Goal: Task Accomplishment & Management: Manage account settings

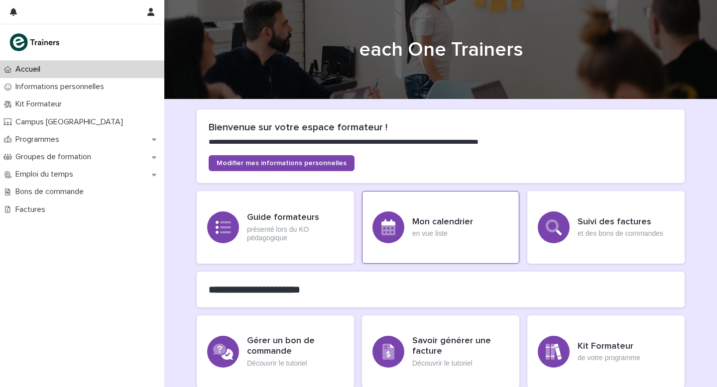
click at [409, 222] on div "Mon calendrier en vue liste" at bounding box center [440, 227] width 157 height 73
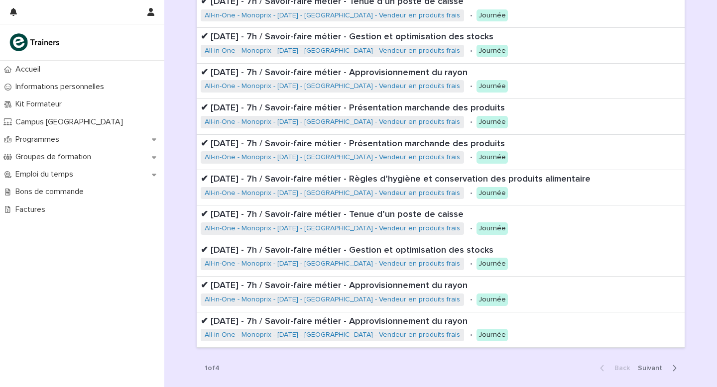
scroll to position [175, 0]
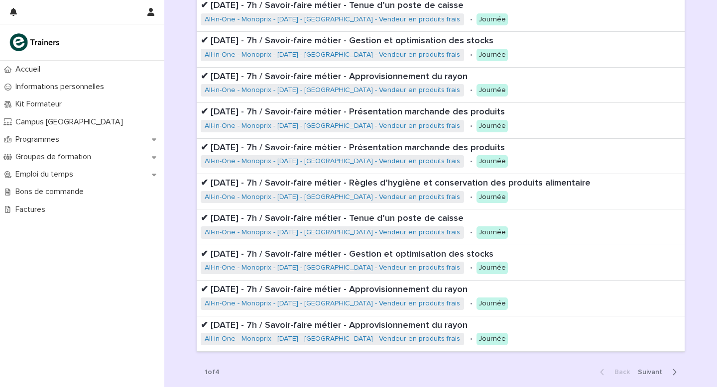
click at [661, 375] on span "Next" at bounding box center [653, 372] width 30 height 7
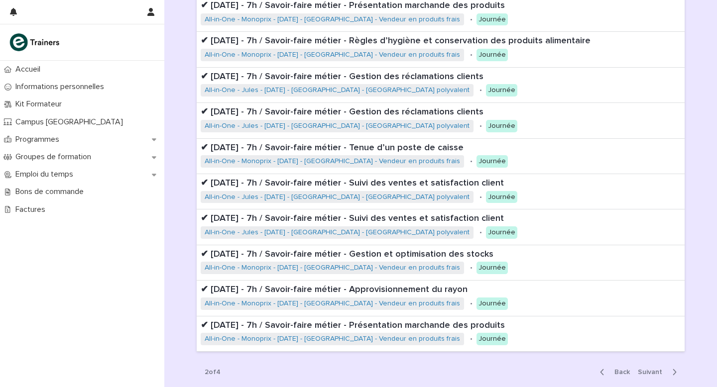
click at [656, 370] on span "Next" at bounding box center [653, 372] width 30 height 7
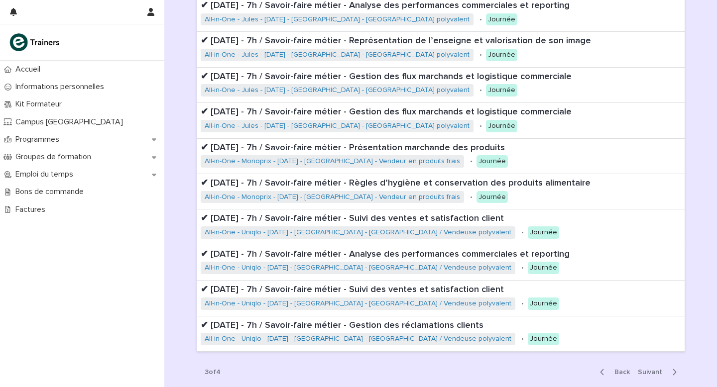
click at [657, 370] on span "Next" at bounding box center [653, 372] width 30 height 7
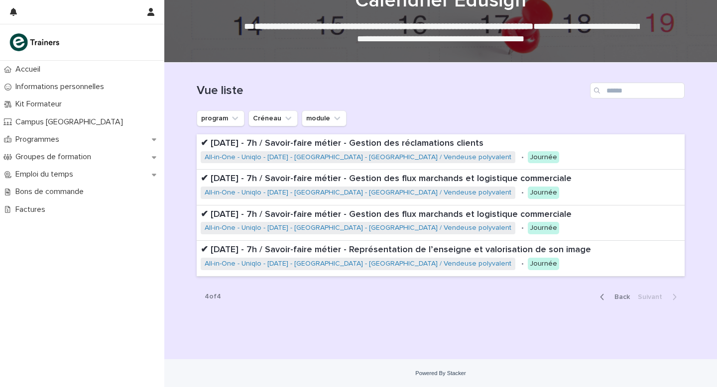
scroll to position [37, 0]
click at [602, 299] on icon "button" at bounding box center [602, 297] width 4 height 9
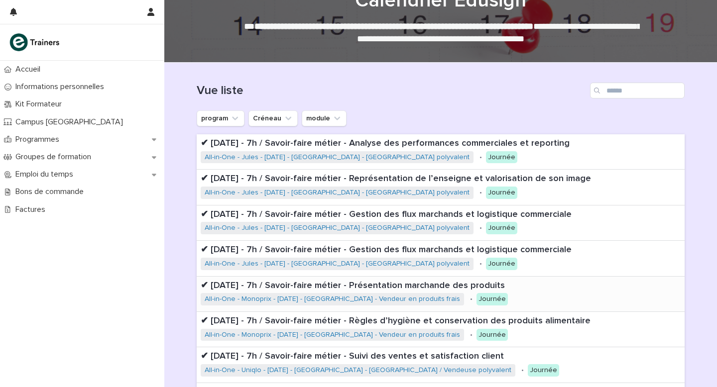
click at [603, 299] on div "✔ [DATE] - 7h / Savoir-faire métier - Présentation marchande des produits All-i…" at bounding box center [441, 294] width 488 height 35
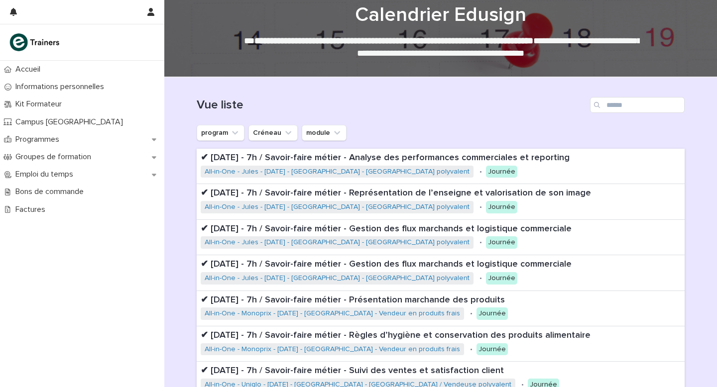
scroll to position [250, 0]
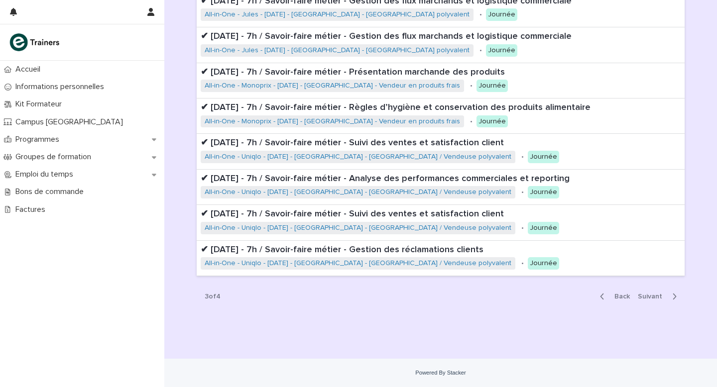
click at [626, 293] on span "Back" at bounding box center [618, 296] width 21 height 7
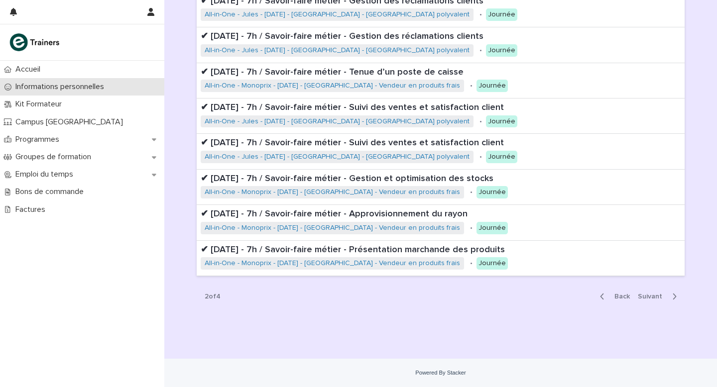
click at [67, 85] on p "Informations personnelles" at bounding box center [61, 86] width 101 height 9
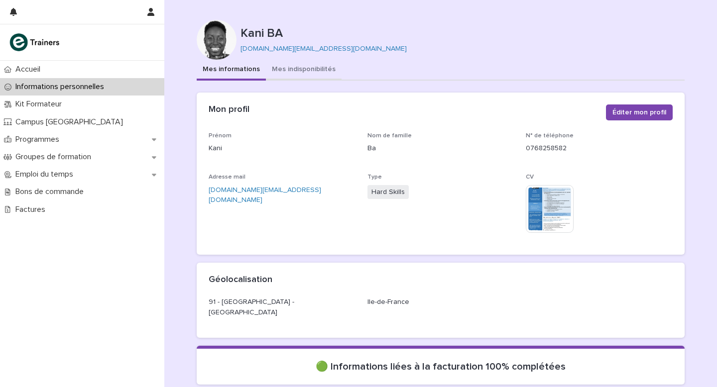
click at [309, 69] on button "Mes indisponibilités" at bounding box center [304, 70] width 76 height 21
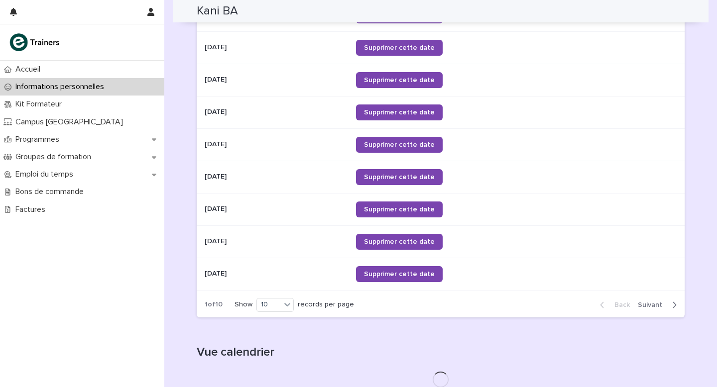
scroll to position [564, 0]
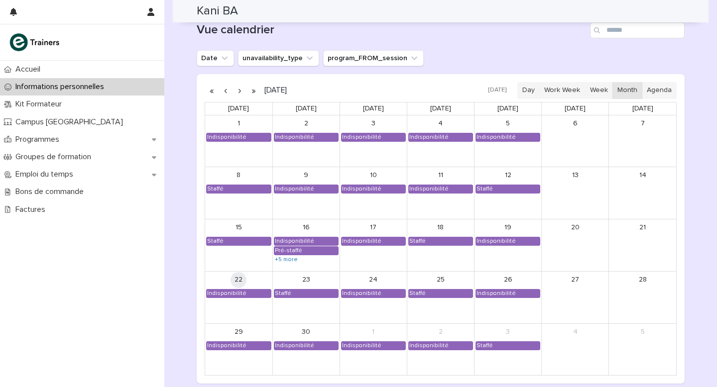
scroll to position [799, 0]
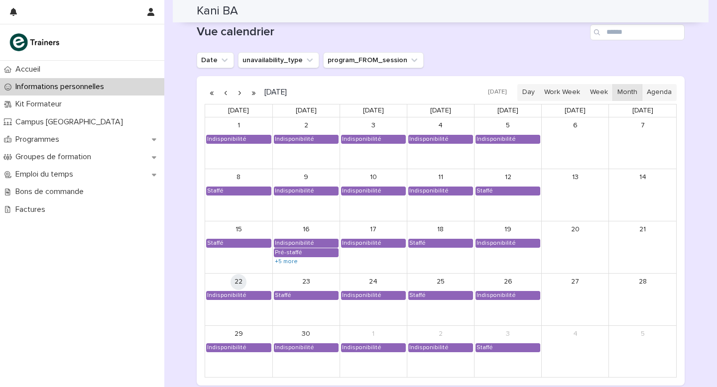
click at [241, 92] on button "button" at bounding box center [240, 93] width 14 height 16
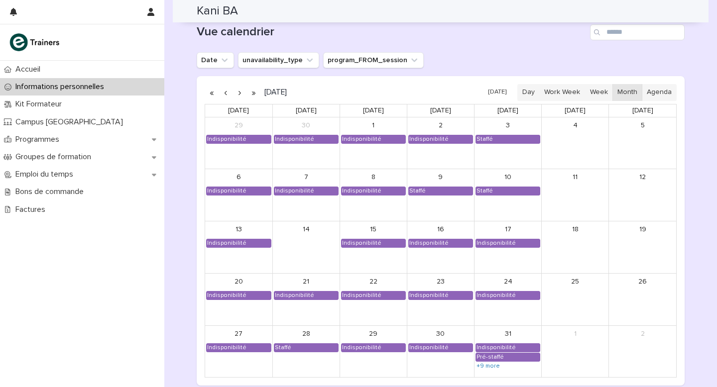
click at [242, 90] on button "button" at bounding box center [240, 93] width 14 height 16
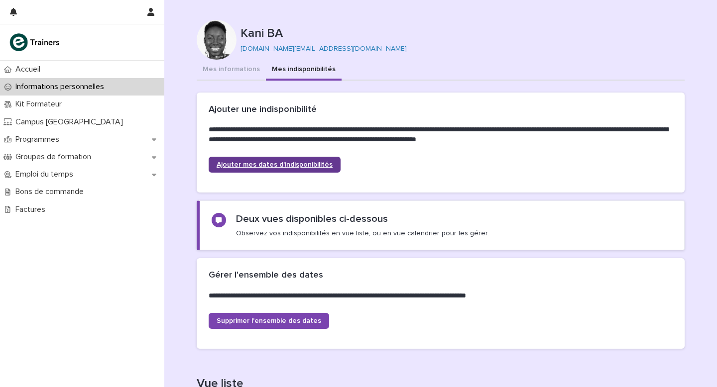
click at [291, 166] on span "Ajouter mes dates d'indisponibilités" at bounding box center [275, 164] width 116 height 7
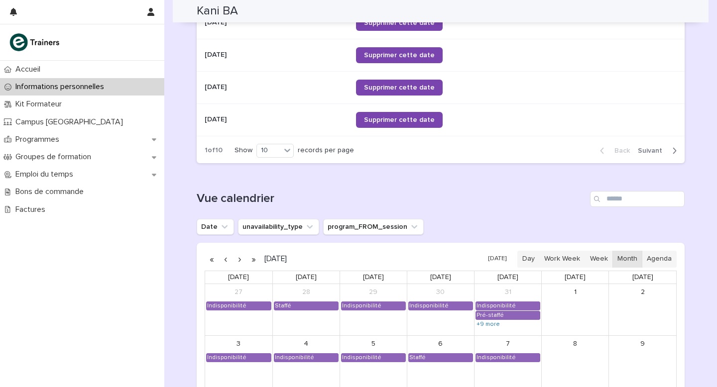
scroll to position [645, 0]
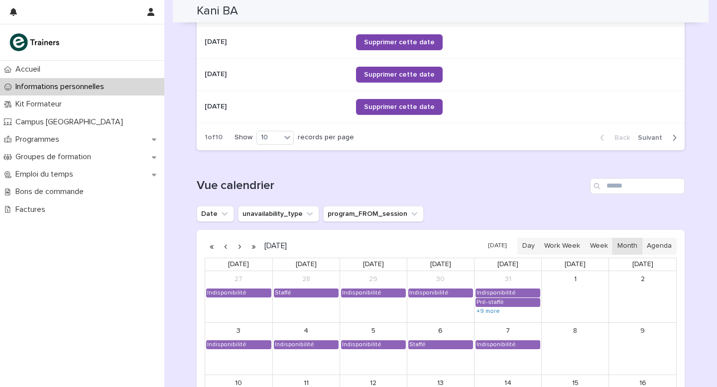
click at [241, 243] on button "button" at bounding box center [240, 246] width 14 height 16
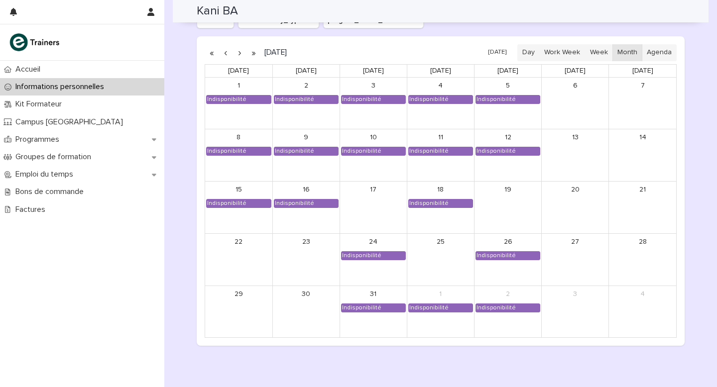
scroll to position [838, 0]
